Goal: Find contact information: Find contact information

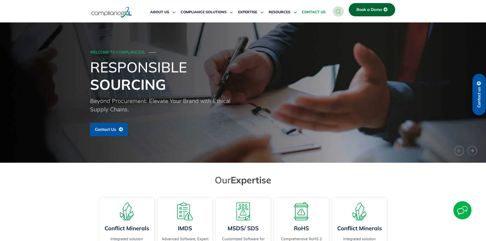
click at [316, 14] on span "CONTACT US" at bounding box center [314, 12] width 24 height 5
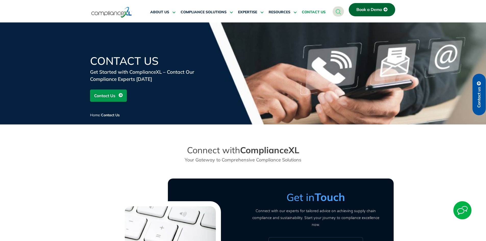
click at [118, 93] on span "Contact Us" at bounding box center [108, 96] width 29 height 10
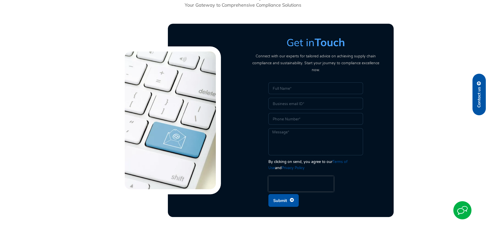
scroll to position [176, 0]
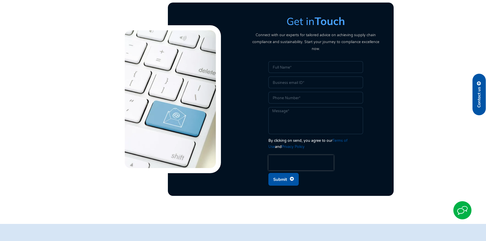
click at [288, 62] on input "Name" at bounding box center [315, 67] width 95 height 12
click at [295, 76] on input "Email" at bounding box center [315, 82] width 95 height 12
click at [293, 94] on input "Phone" at bounding box center [315, 98] width 95 height 12
click at [294, 107] on textarea "Message" at bounding box center [315, 120] width 95 height 27
click at [305, 115] on textarea "Message" at bounding box center [315, 120] width 95 height 27
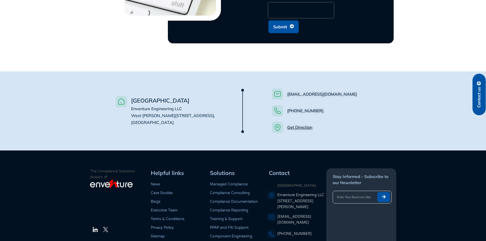
scroll to position [329, 0]
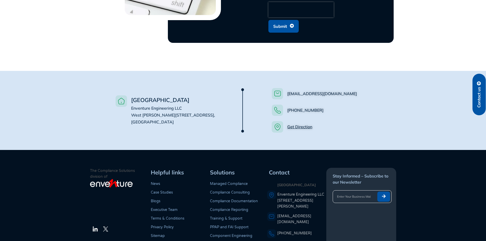
drag, startPoint x: 325, startPoint y: 103, endPoint x: 285, endPoint y: 101, distance: 40.6
click at [285, 105] on li "[PHONE_NUMBER]" at bounding box center [327, 112] width 111 height 14
click at [335, 106] on li "[PHONE_NUMBER]" at bounding box center [327, 112] width 111 height 14
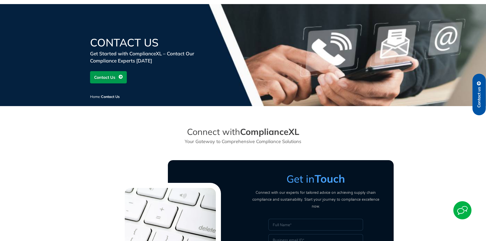
scroll to position [0, 0]
